Goal: Information Seeking & Learning: Learn about a topic

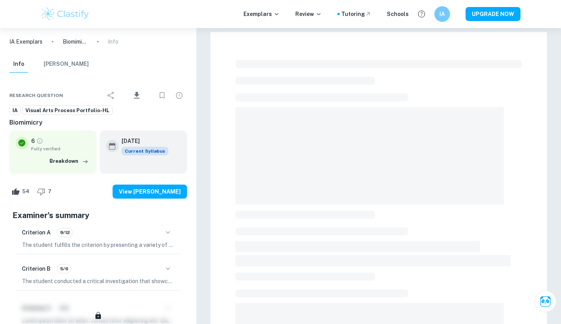
click at [27, 40] on p "IA Exemplars" at bounding box center [25, 41] width 33 height 9
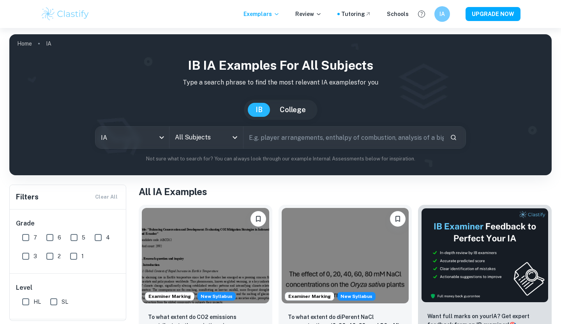
click at [215, 140] on input "All Subjects" at bounding box center [200, 137] width 55 height 15
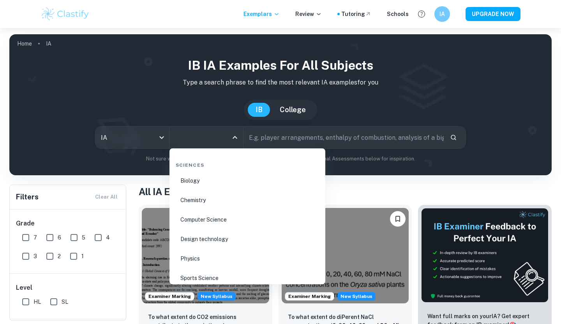
scroll to position [1200, 0]
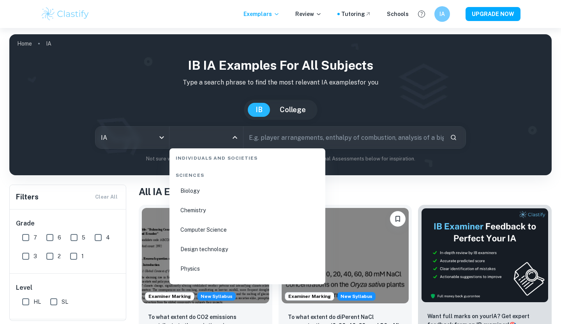
click at [205, 275] on li "Physics" at bounding box center [248, 269] width 150 height 18
type input "Physics"
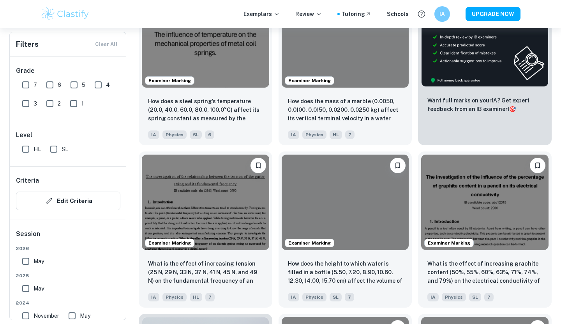
scroll to position [277, 0]
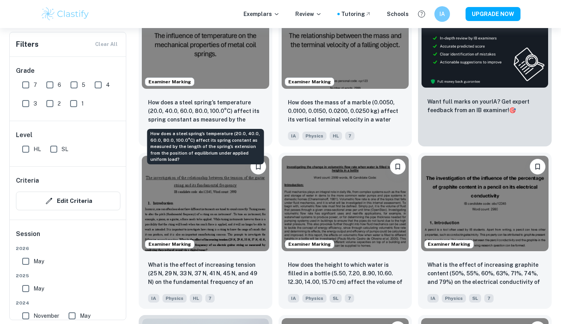
click at [231, 102] on p "How does a steel spring’s temperature (20.0, 40.0, 60.0, 80.0, 100.0°C) affect …" at bounding box center [205, 111] width 115 height 27
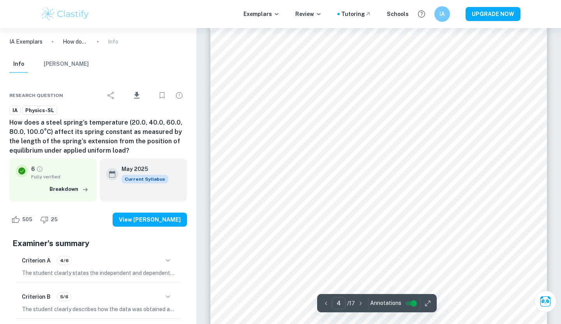
scroll to position [1451, 0]
type input "3"
